Goal: Task Accomplishment & Management: Use online tool/utility

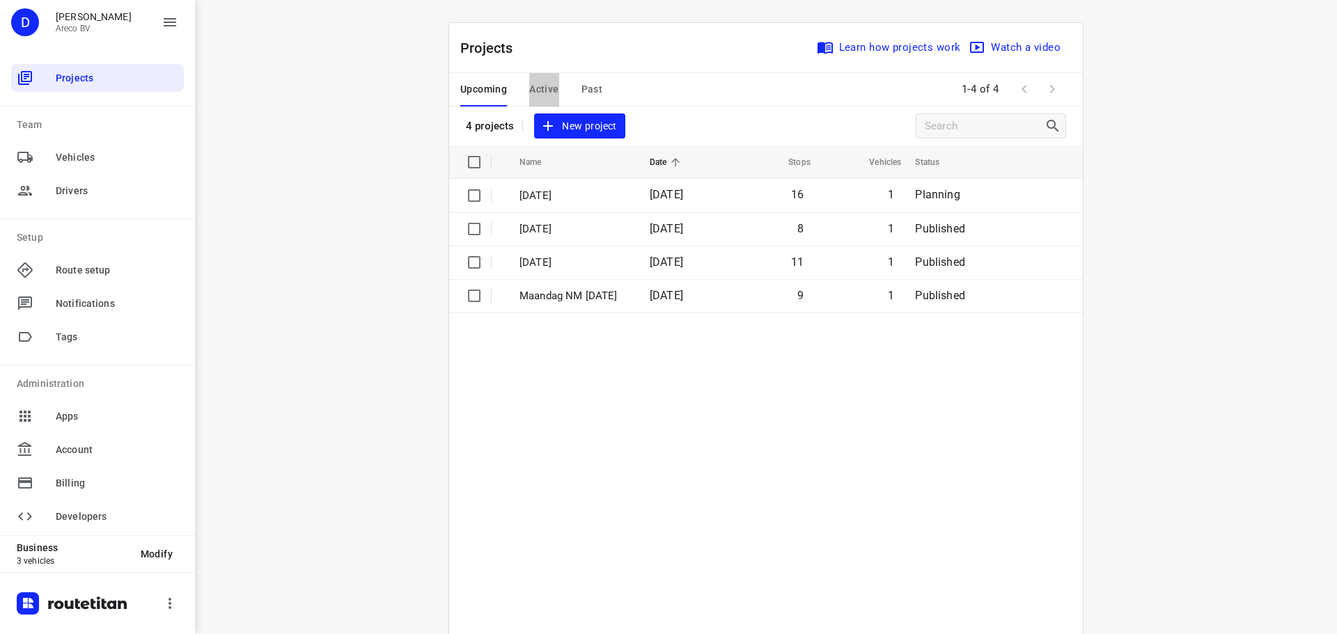
click at [545, 79] on button "Active" at bounding box center [543, 89] width 29 height 33
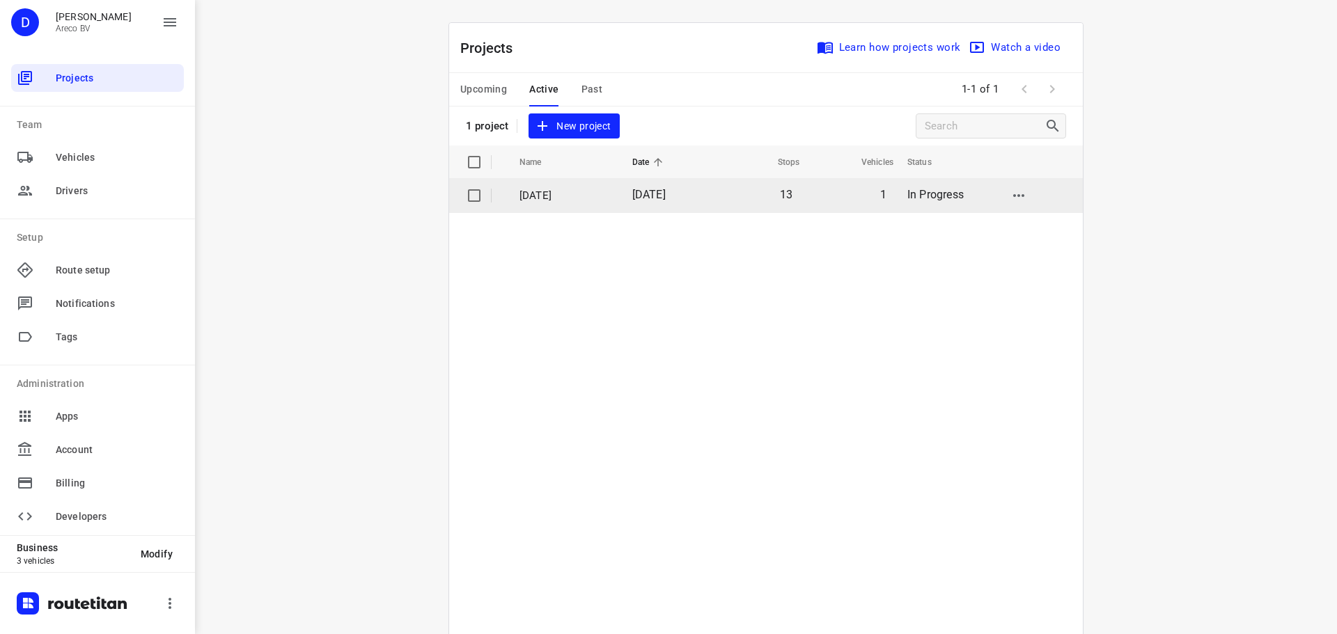
click at [527, 189] on p "Donderdag 14 Augustus" at bounding box center [566, 196] width 92 height 16
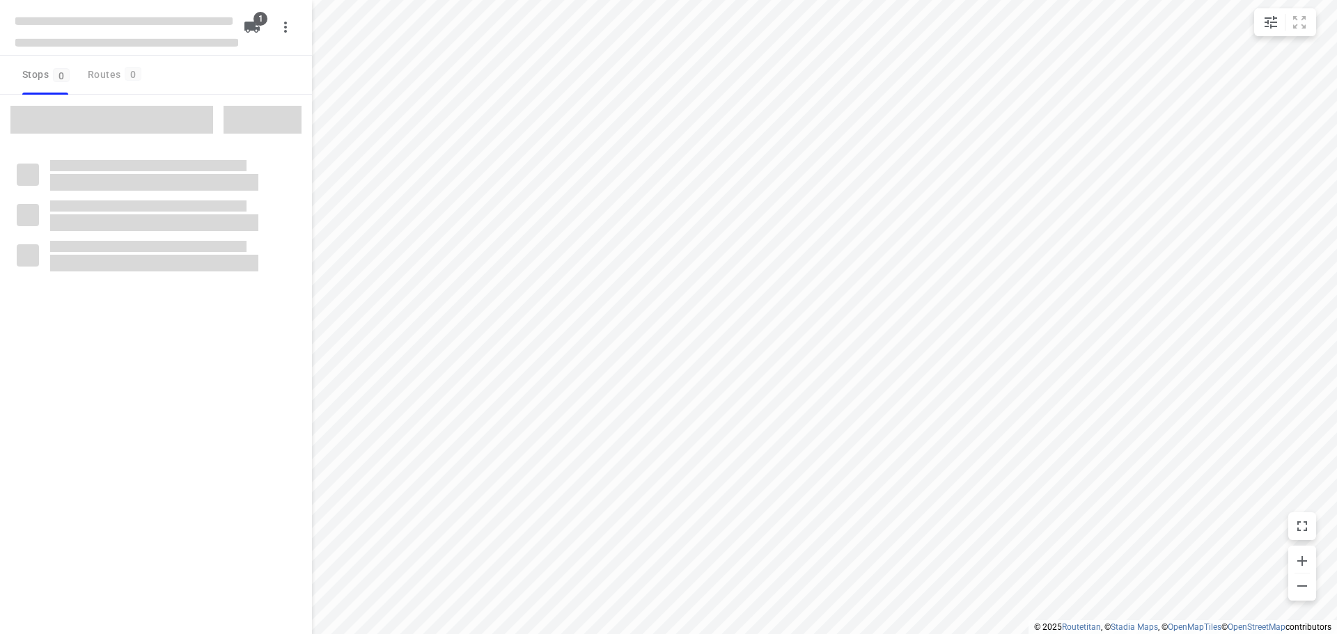
type input "distance"
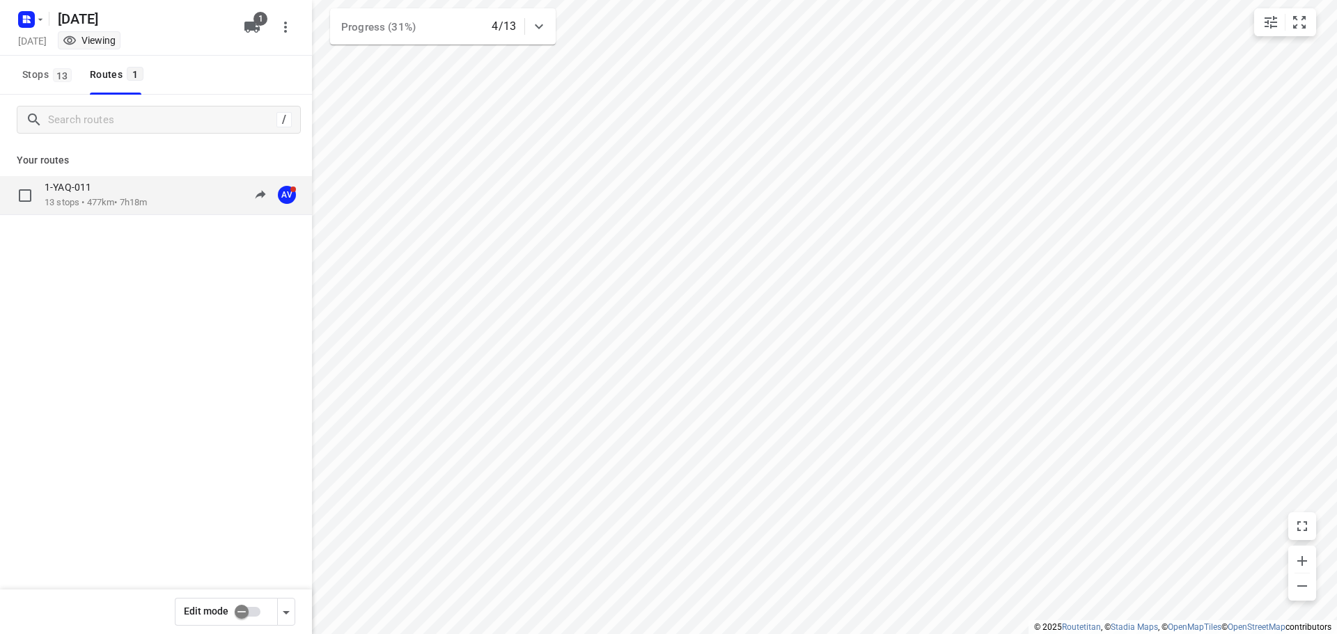
click at [120, 189] on div "1-YAQ-011" at bounding box center [96, 188] width 102 height 15
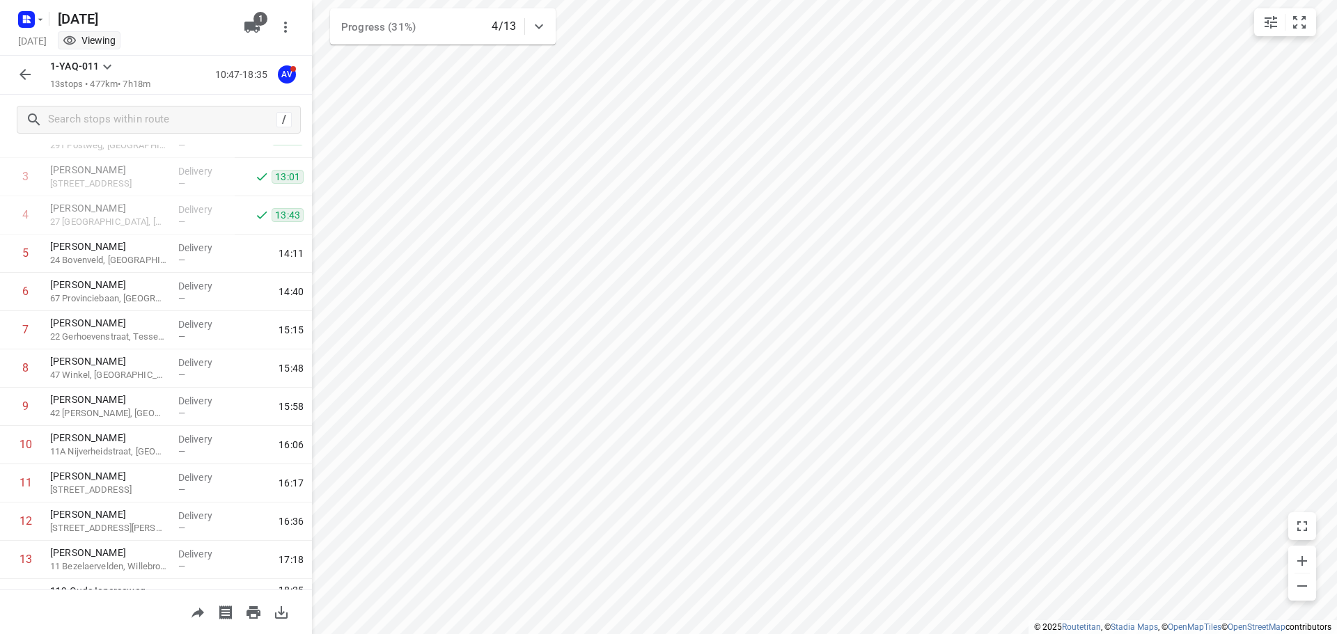
scroll to position [161, 0]
